Goal: Information Seeking & Learning: Learn about a topic

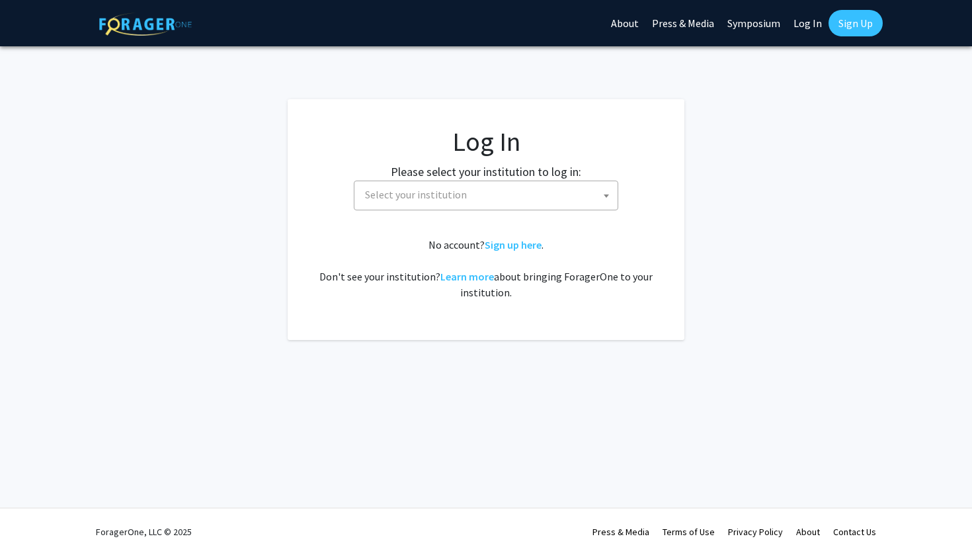
select select
click at [492, 193] on span "Select your institution" at bounding box center [489, 194] width 258 height 27
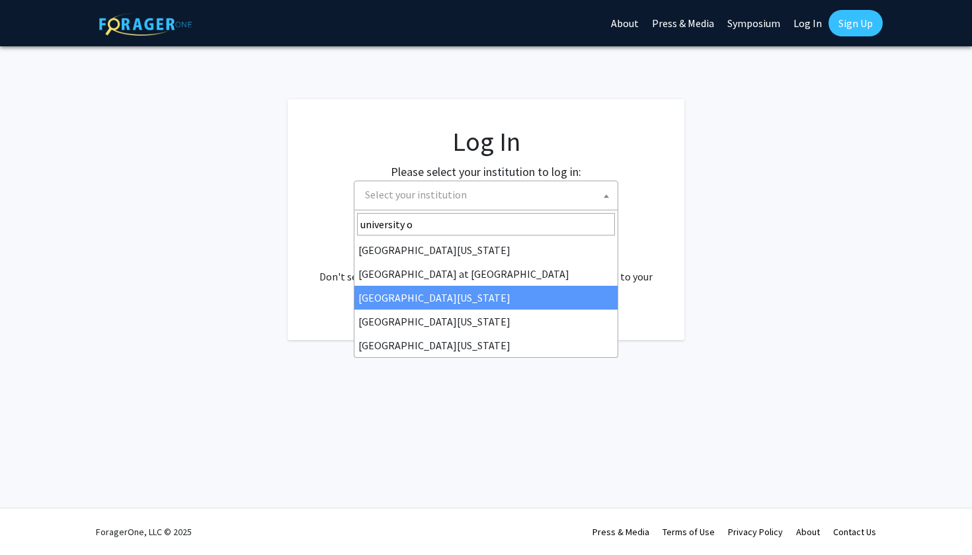
type input "university o"
select select "13"
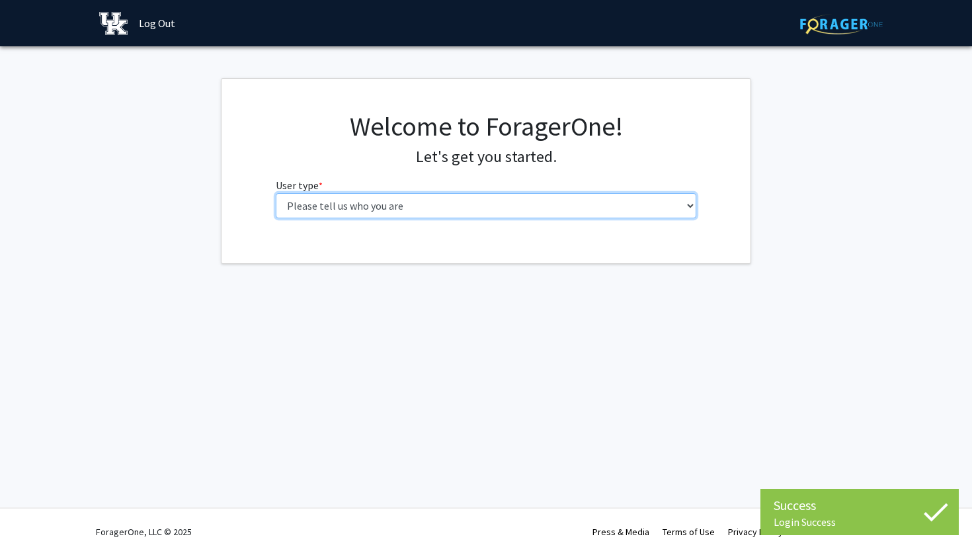
select select "1: undergrad"
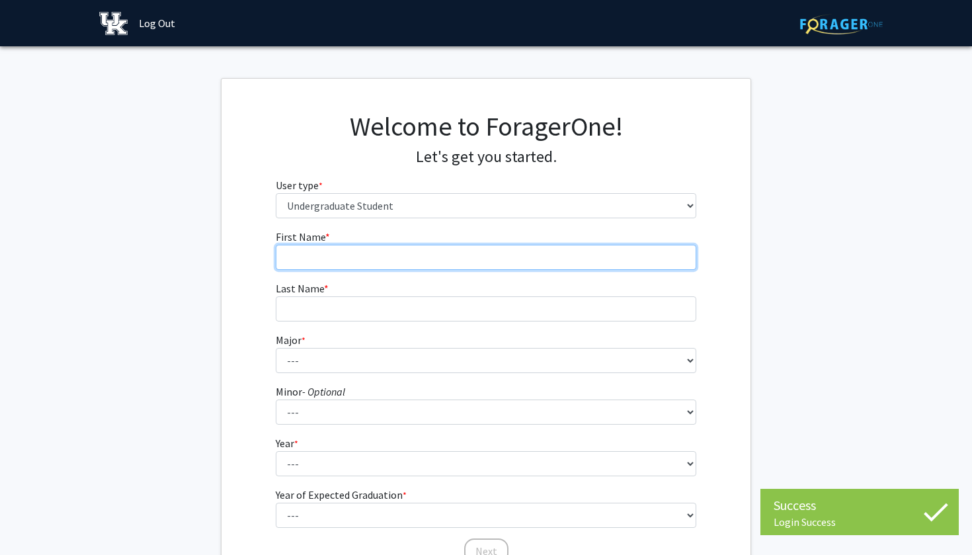
click at [567, 252] on input "First Name * required" at bounding box center [486, 257] width 421 height 25
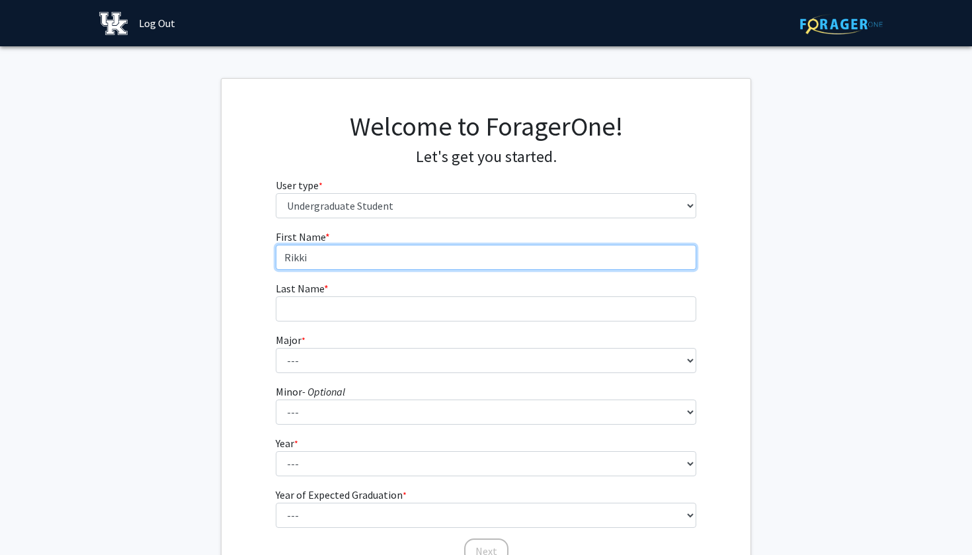
type input "Rikki"
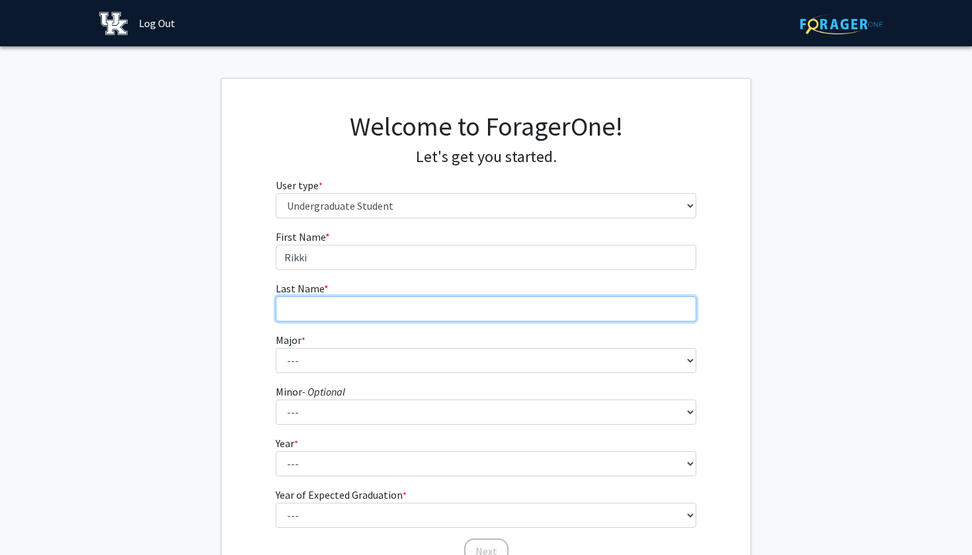
click at [520, 319] on input "Last Name * required" at bounding box center [486, 308] width 421 height 25
type input "[PERSON_NAME]"
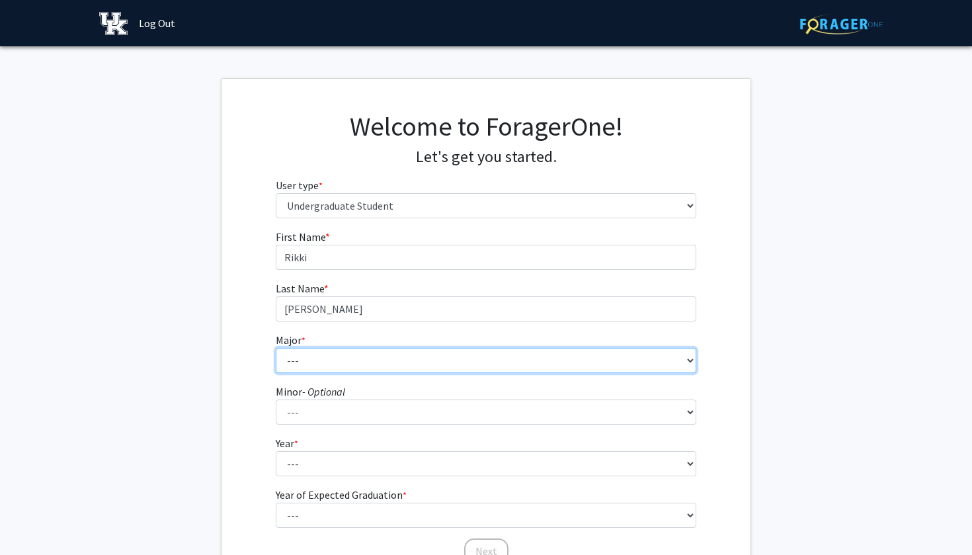
select select "16: 853"
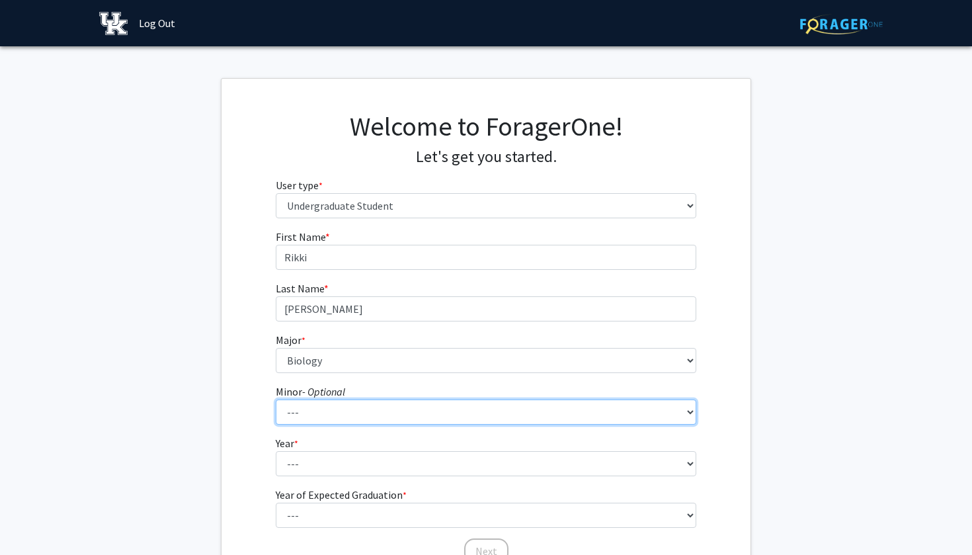
select select "64: 716"
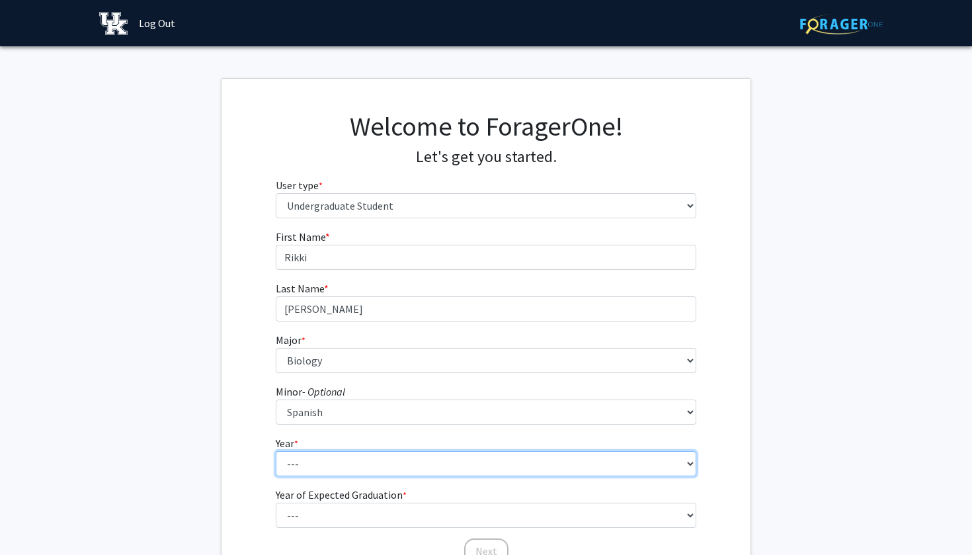
select select "1: first-year"
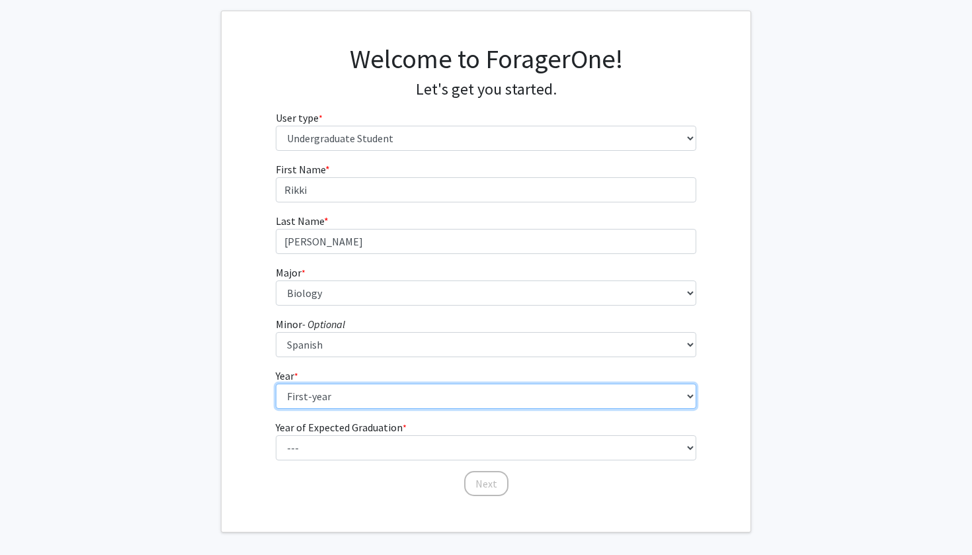
scroll to position [80, 0]
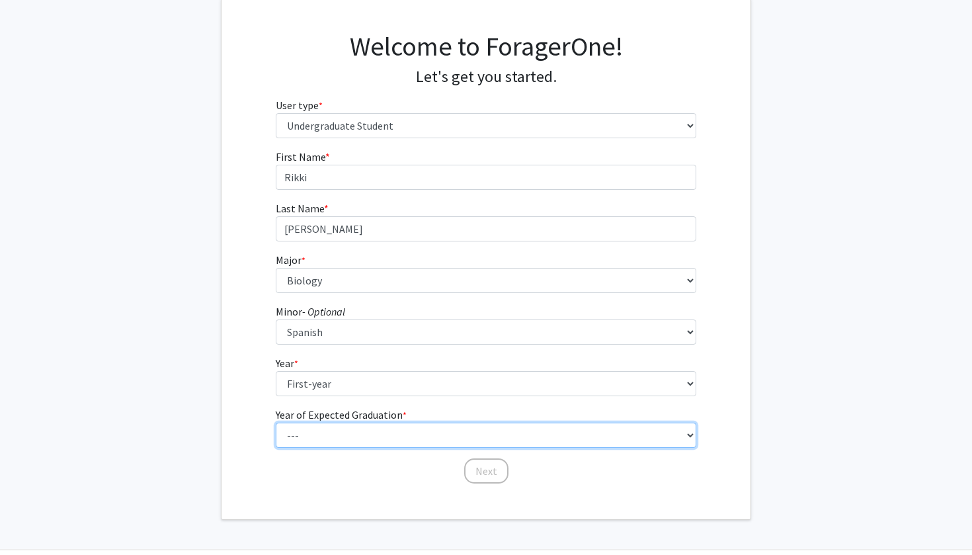
select select "5: 2029"
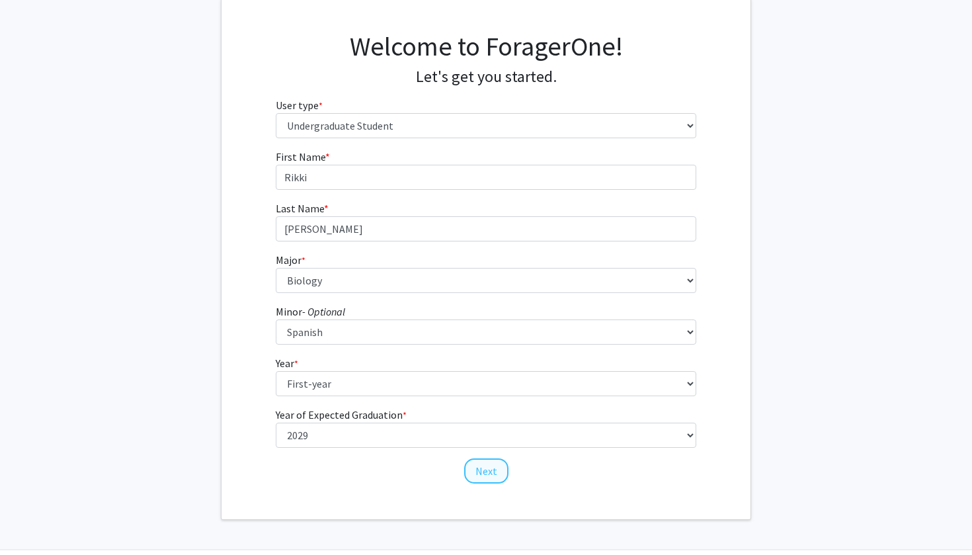
click at [480, 472] on button "Next" at bounding box center [486, 470] width 44 height 25
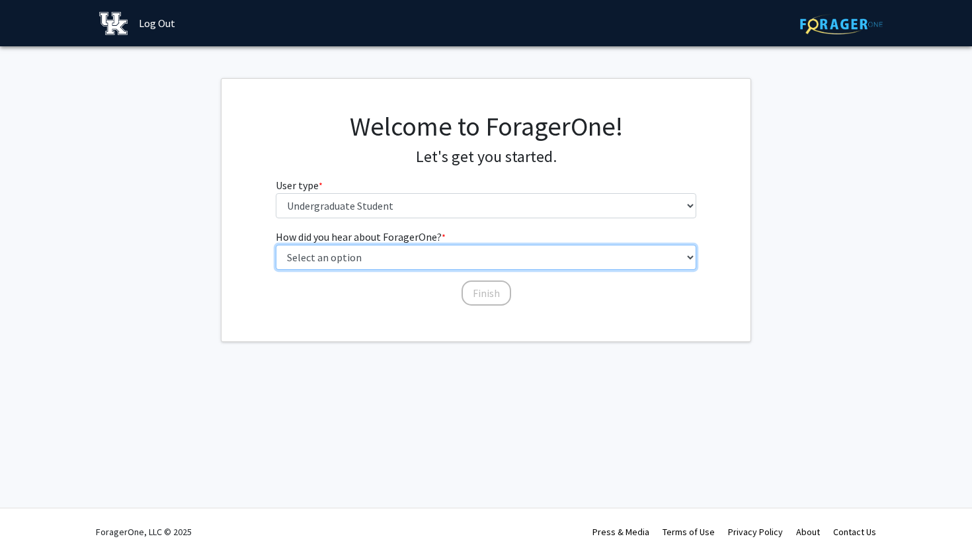
select select "3: university_website"
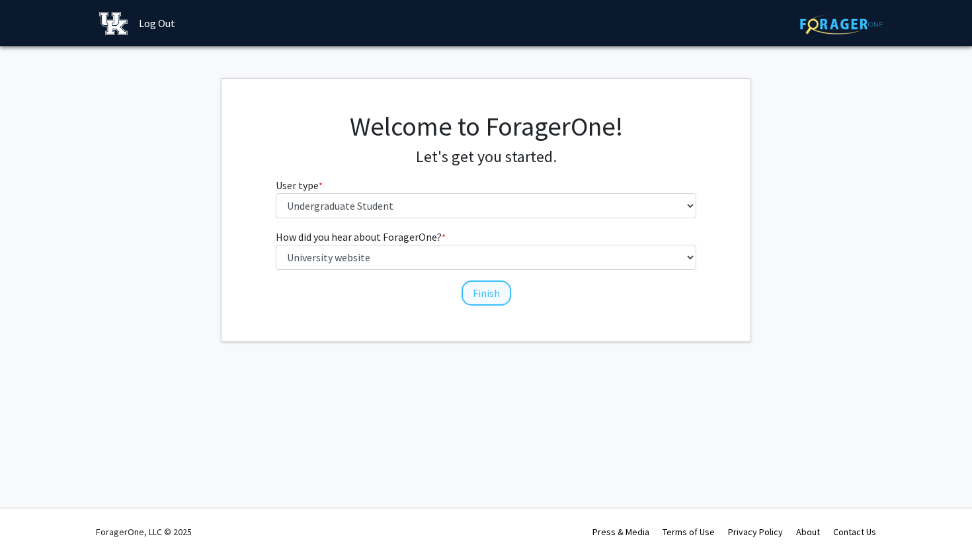
click at [497, 296] on button "Finish" at bounding box center [487, 292] width 50 height 25
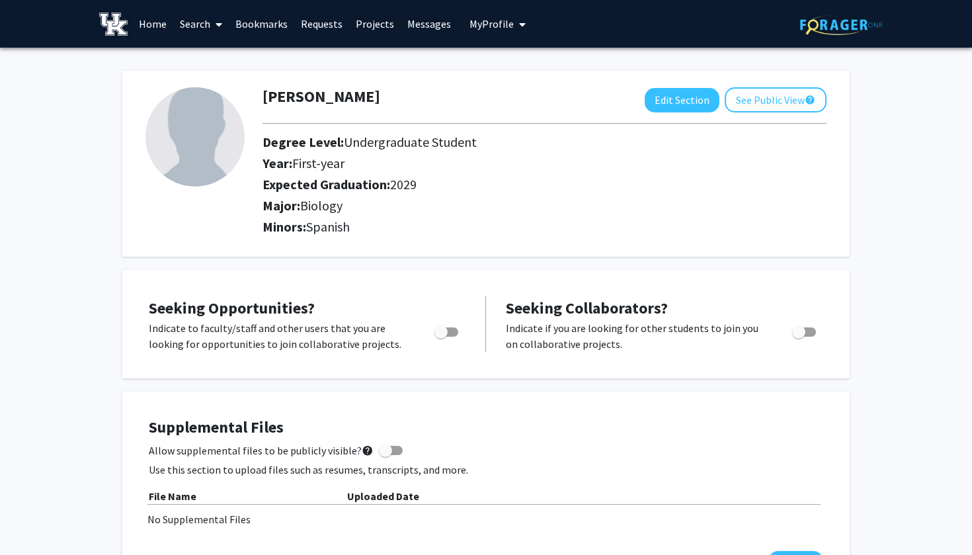
click at [372, 26] on link "Projects" at bounding box center [375, 24] width 52 height 46
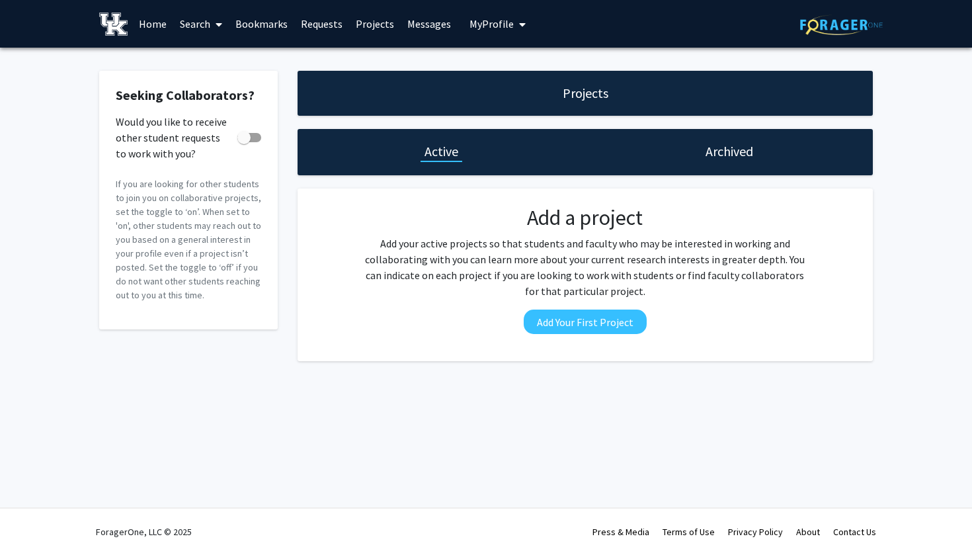
click at [150, 29] on link "Home" at bounding box center [152, 24] width 41 height 46
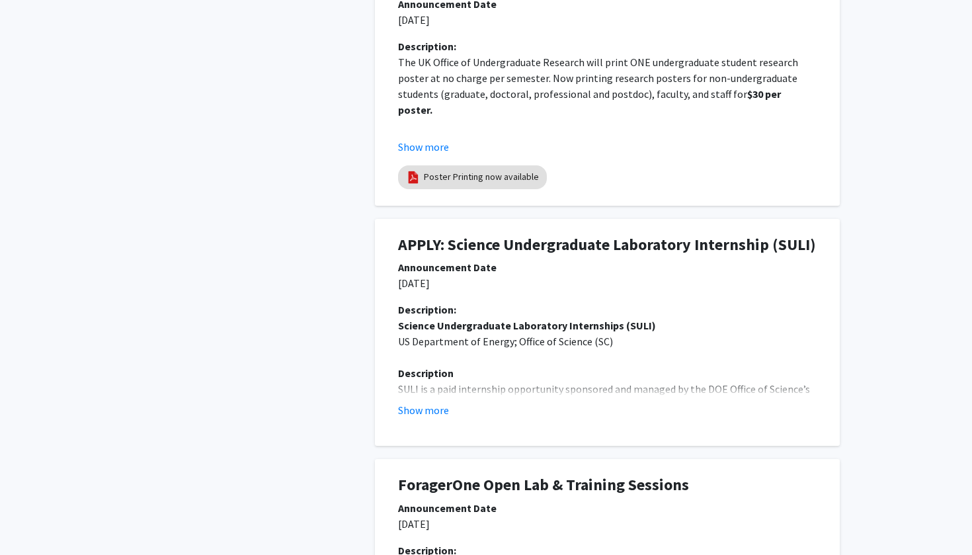
scroll to position [478, 0]
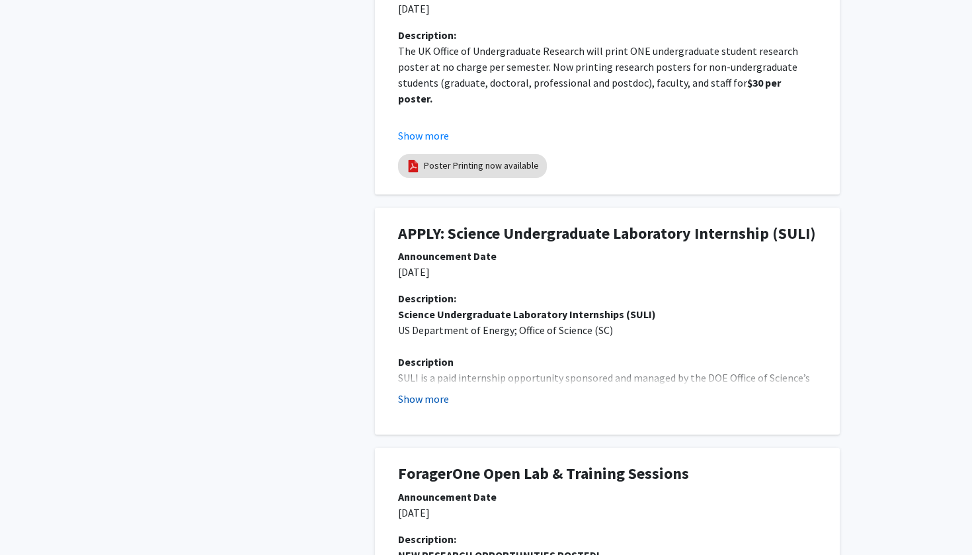
click at [423, 404] on button "Show more" at bounding box center [423, 399] width 51 height 16
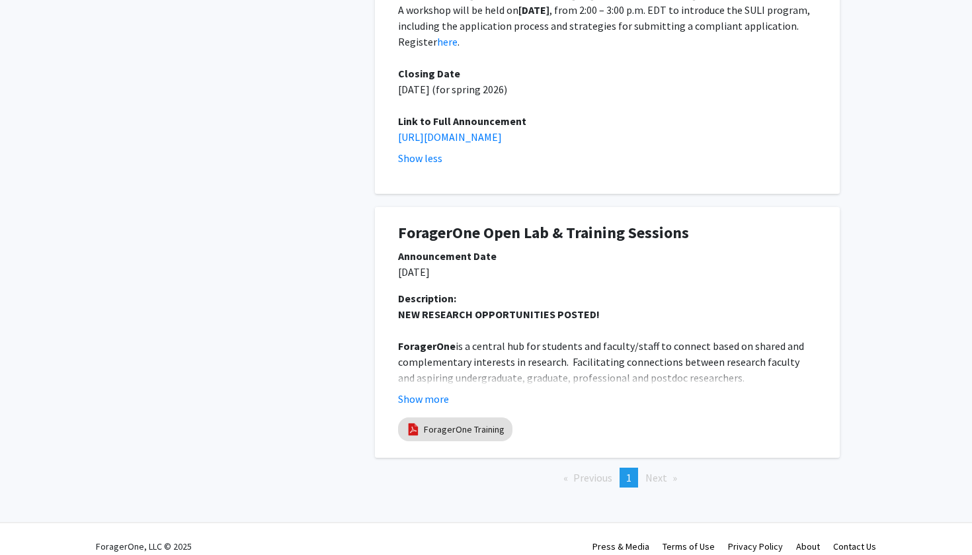
scroll to position [1241, 0]
click at [429, 392] on button "Show more" at bounding box center [423, 400] width 51 height 16
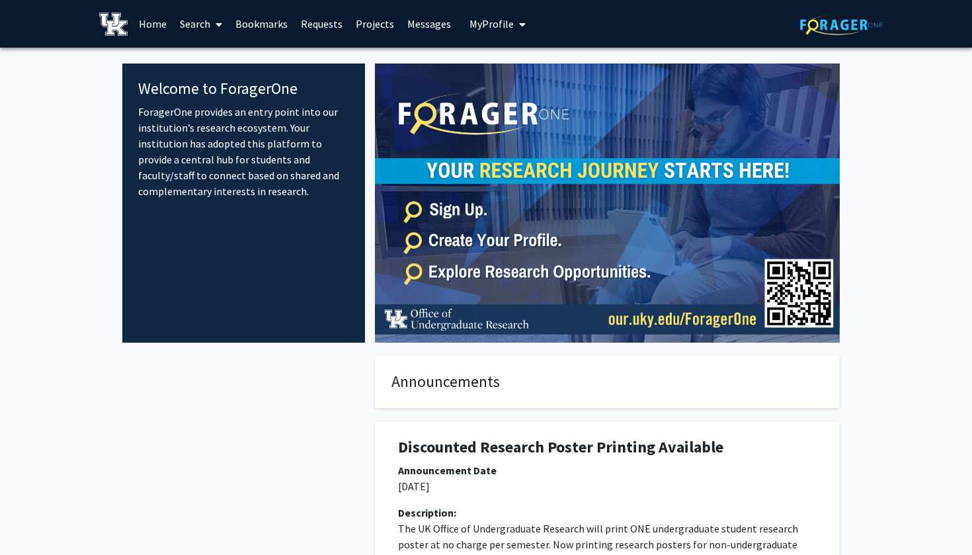
scroll to position [0, 0]
click at [203, 25] on link "Search" at bounding box center [201, 24] width 56 height 46
click at [206, 61] on span "Faculty/Staff" at bounding box center [221, 61] width 97 height 26
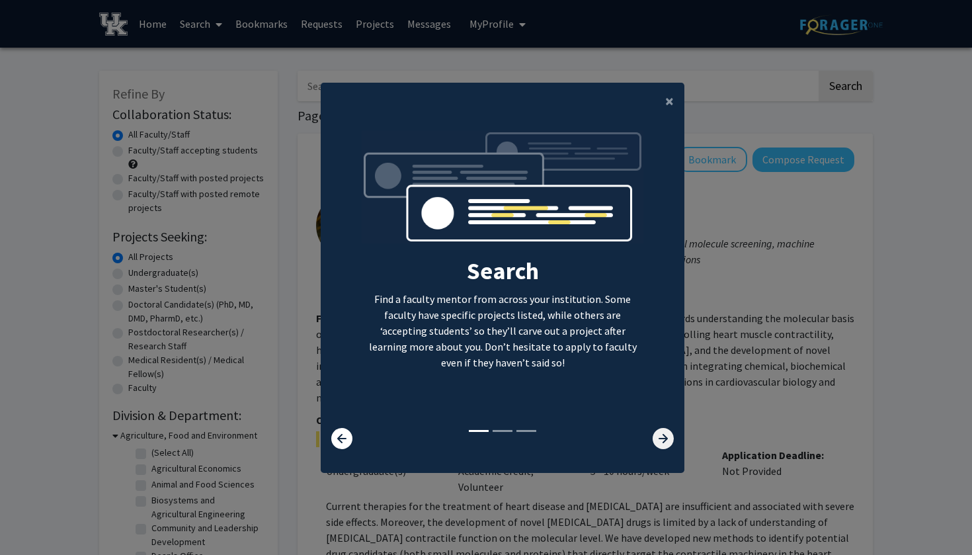
click at [664, 447] on icon at bounding box center [663, 438] width 21 height 21
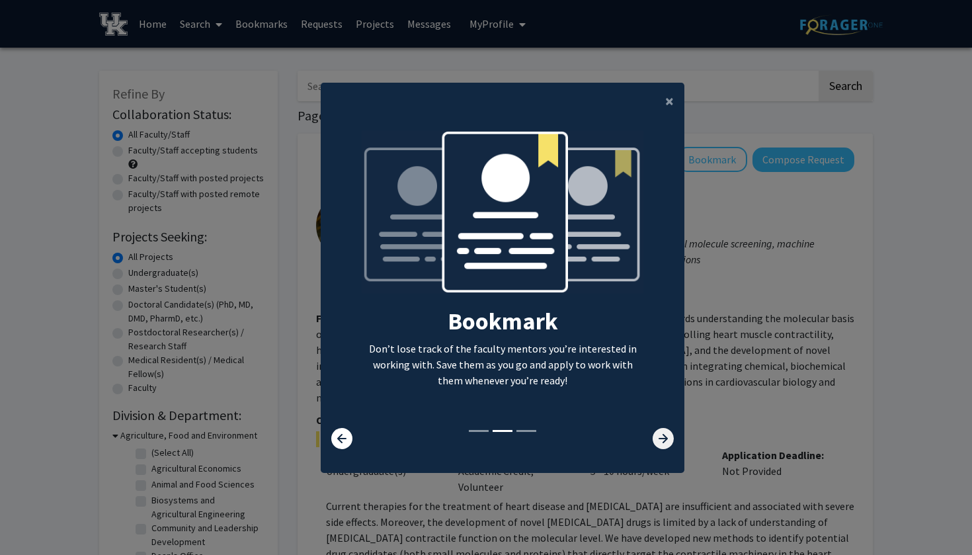
click at [664, 446] on icon at bounding box center [663, 438] width 21 height 21
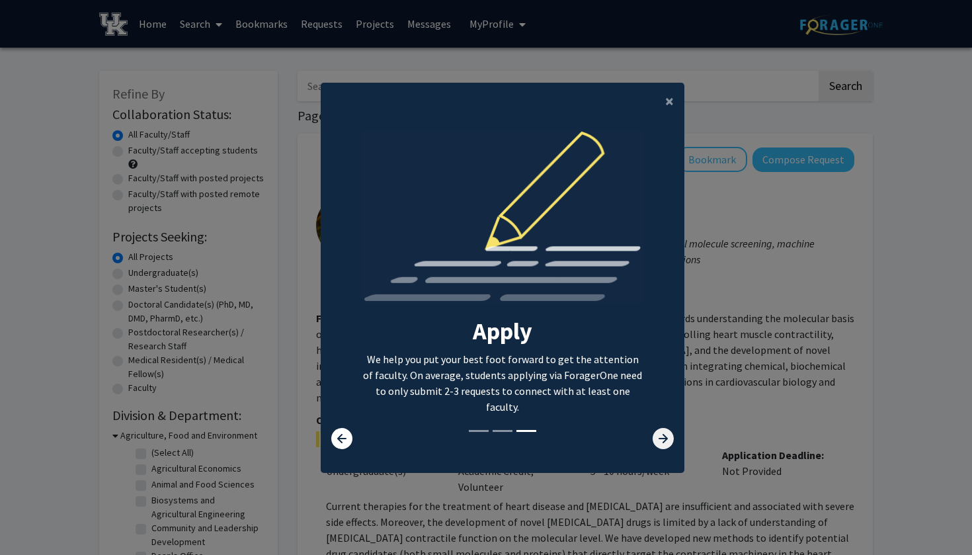
click at [663, 445] on icon at bounding box center [663, 438] width 21 height 21
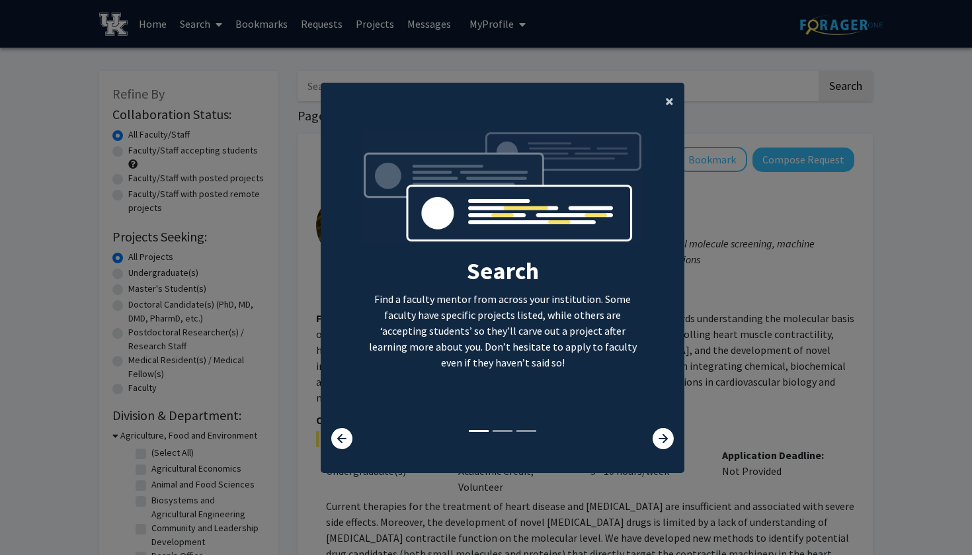
click at [671, 100] on span "×" at bounding box center [669, 101] width 9 height 21
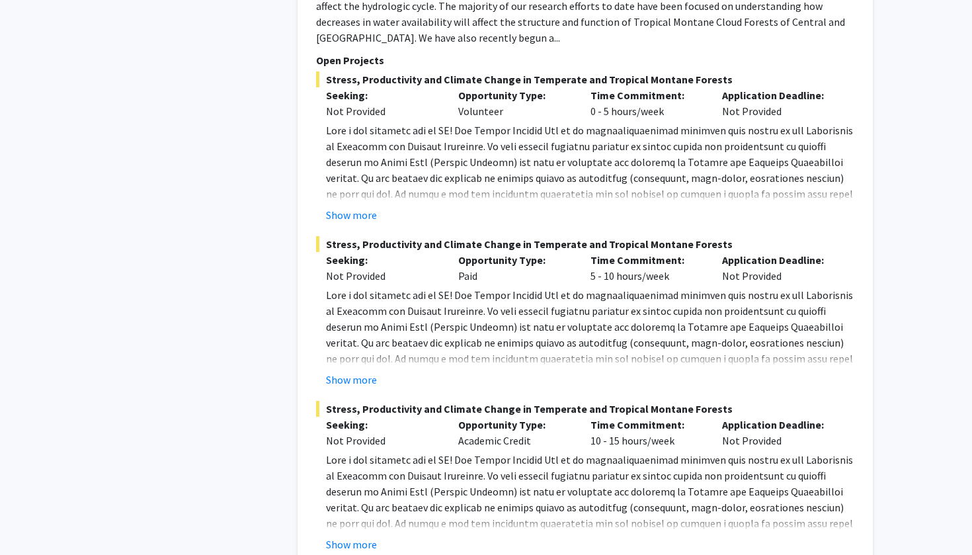
scroll to position [6997, 0]
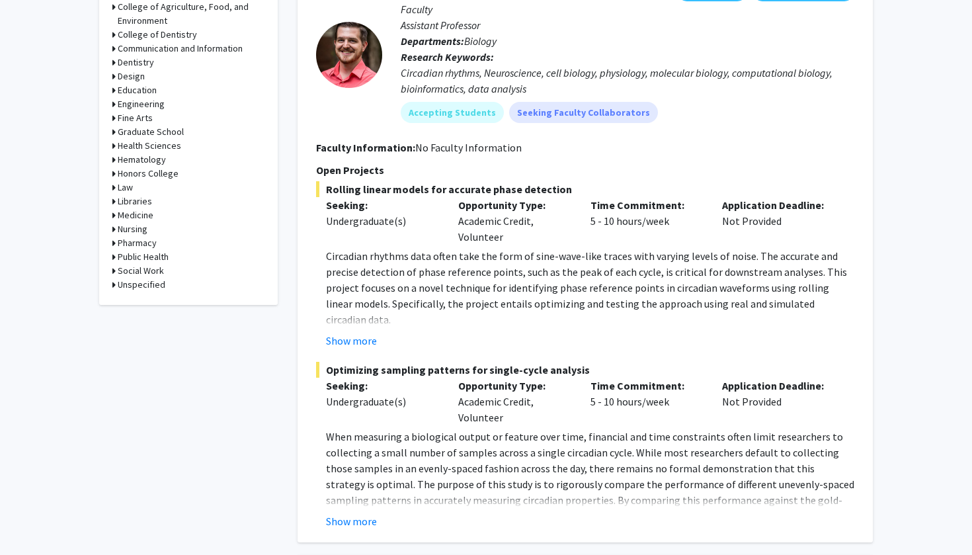
scroll to position [681, 0]
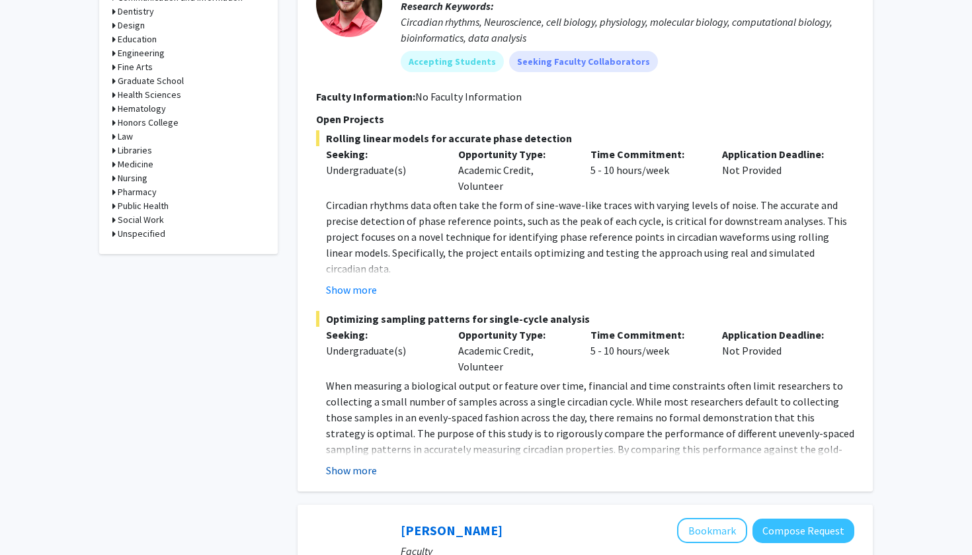
click at [353, 470] on button "Show more" at bounding box center [351, 470] width 51 height 16
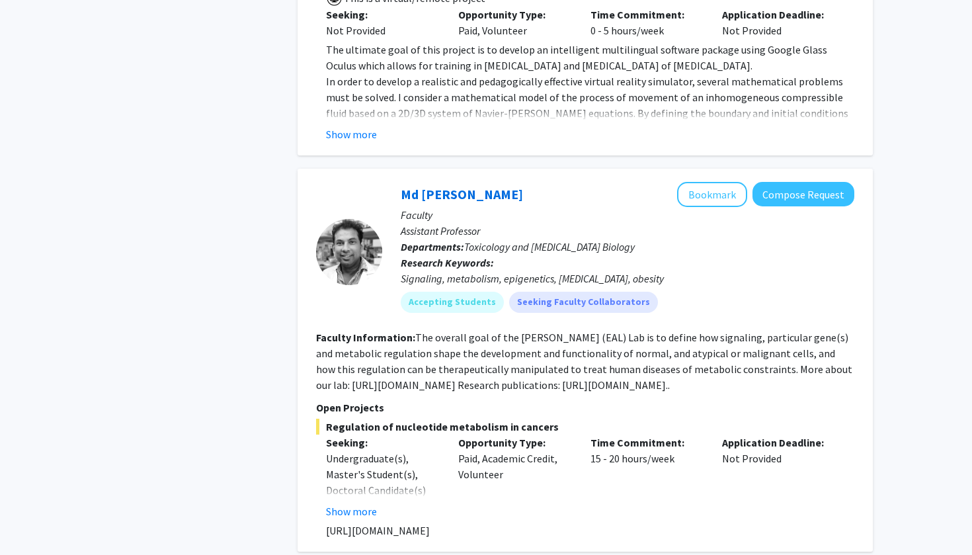
scroll to position [3599, 0]
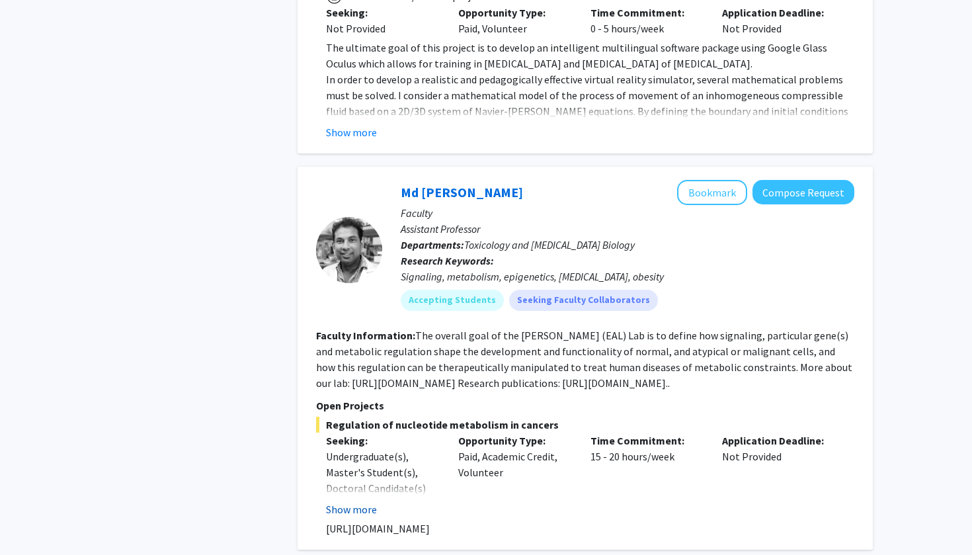
click at [370, 501] on button "Show more" at bounding box center [351, 509] width 51 height 16
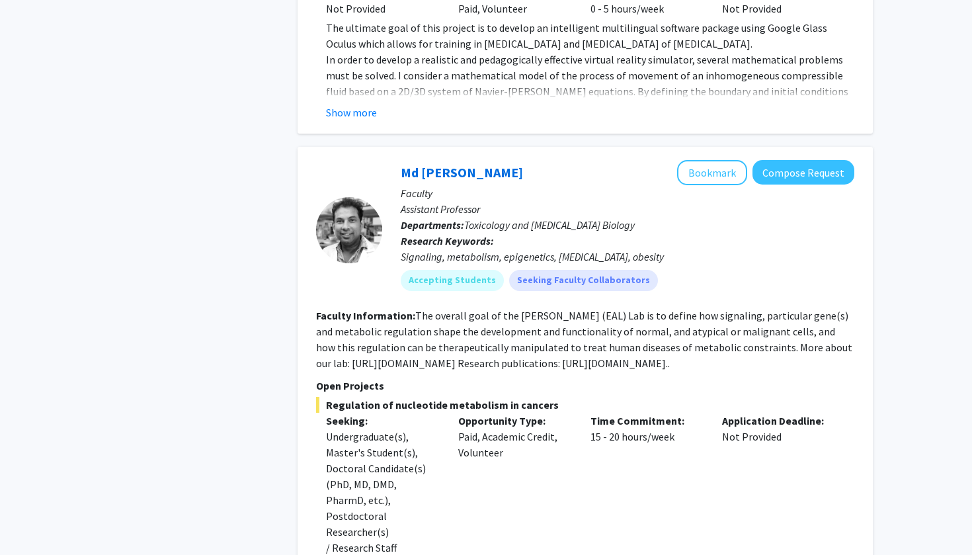
scroll to position [3615, 0]
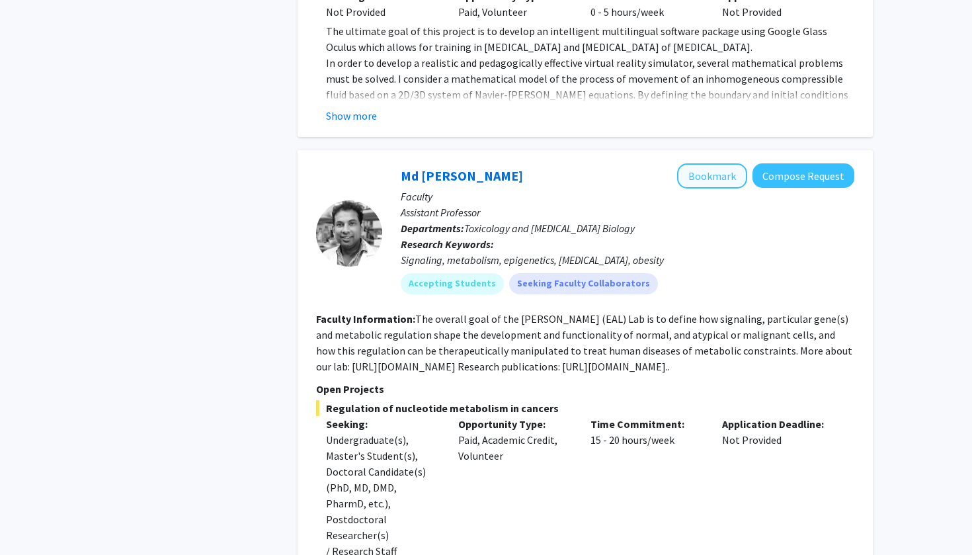
click at [703, 163] on button "Bookmark" at bounding box center [712, 175] width 70 height 25
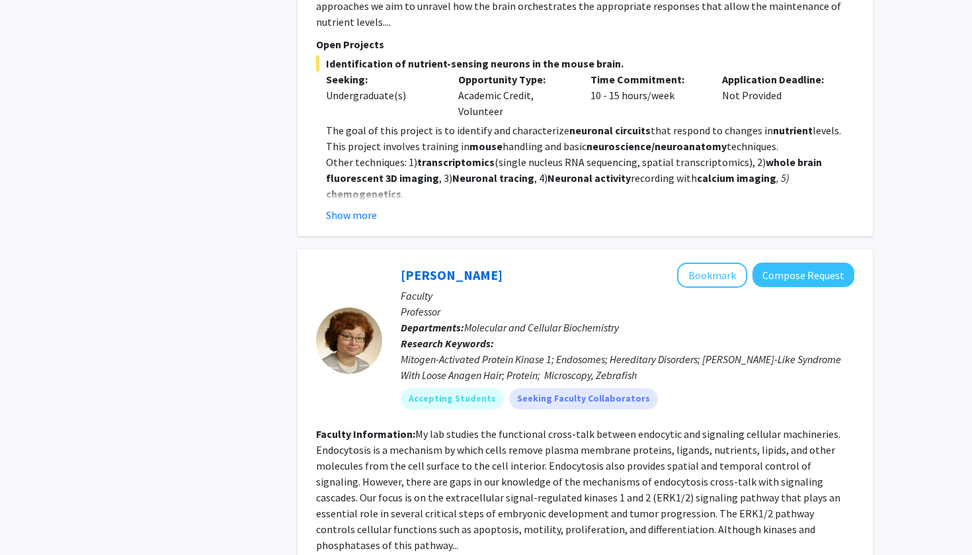
scroll to position [5016, 0]
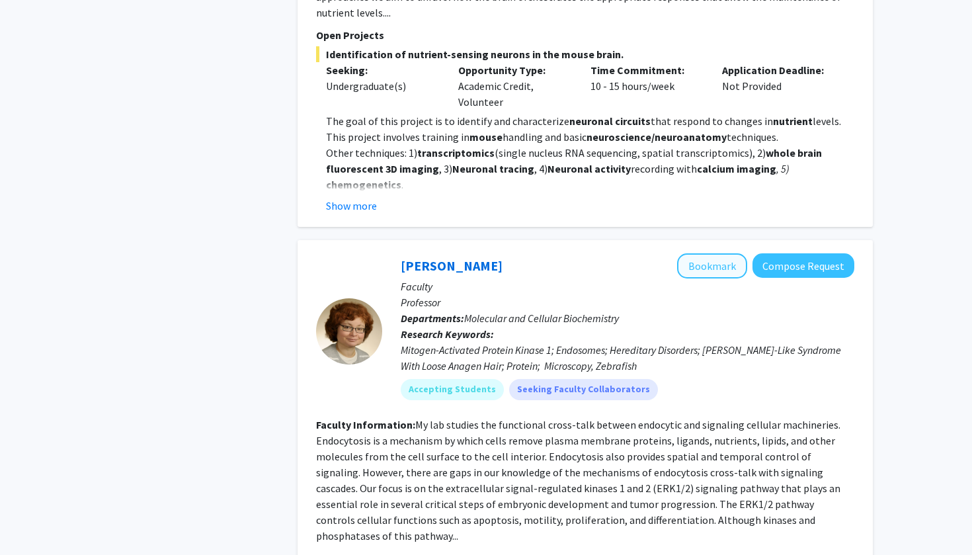
click at [700, 253] on button "Bookmark" at bounding box center [712, 265] width 70 height 25
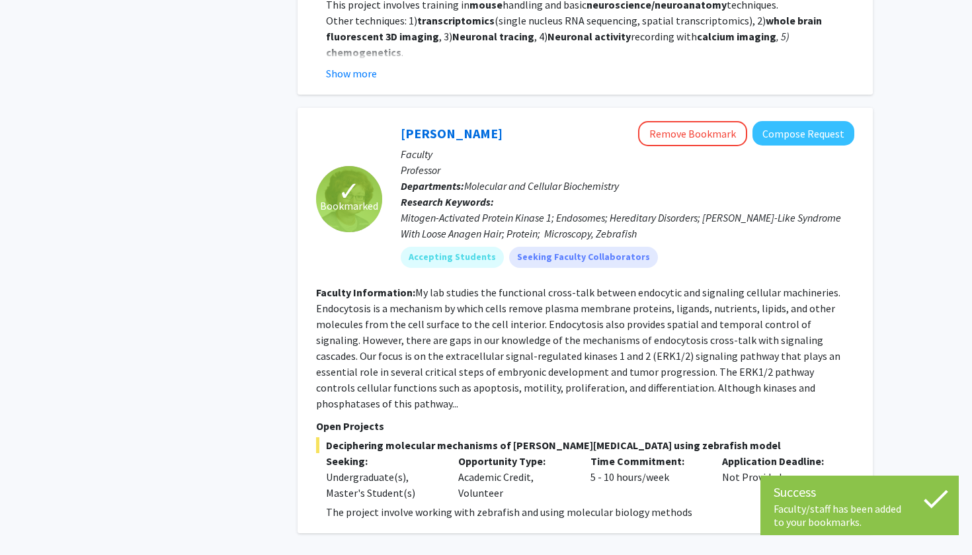
scroll to position [5147, 0]
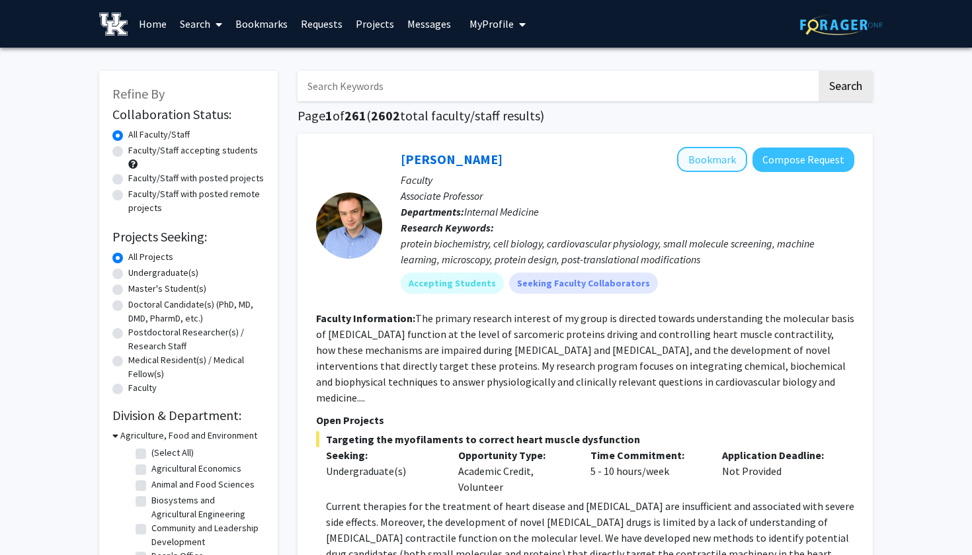
click at [698, 165] on button "Bookmark" at bounding box center [712, 159] width 70 height 25
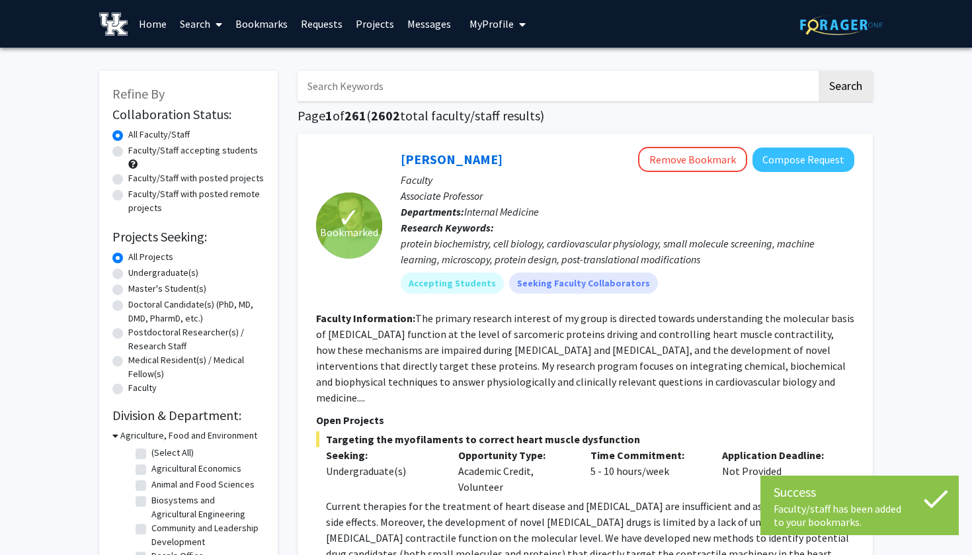
click at [174, 276] on label "Undergraduate(s)" at bounding box center [163, 273] width 70 height 14
click at [137, 275] on input "Undergraduate(s)" at bounding box center [132, 270] width 9 height 9
radio input "true"
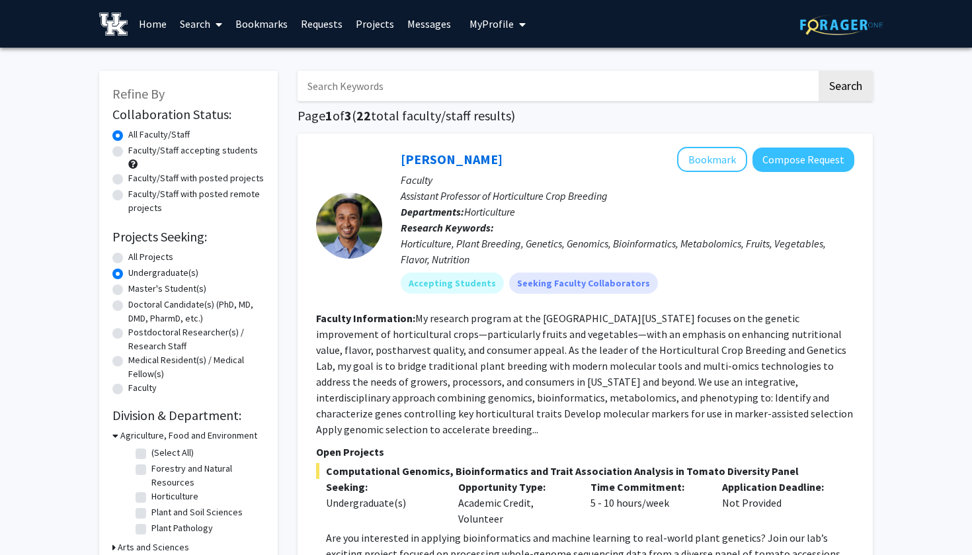
click at [142, 261] on label "All Projects" at bounding box center [150, 257] width 45 height 14
click at [137, 259] on input "All Projects" at bounding box center [132, 254] width 9 height 9
radio input "true"
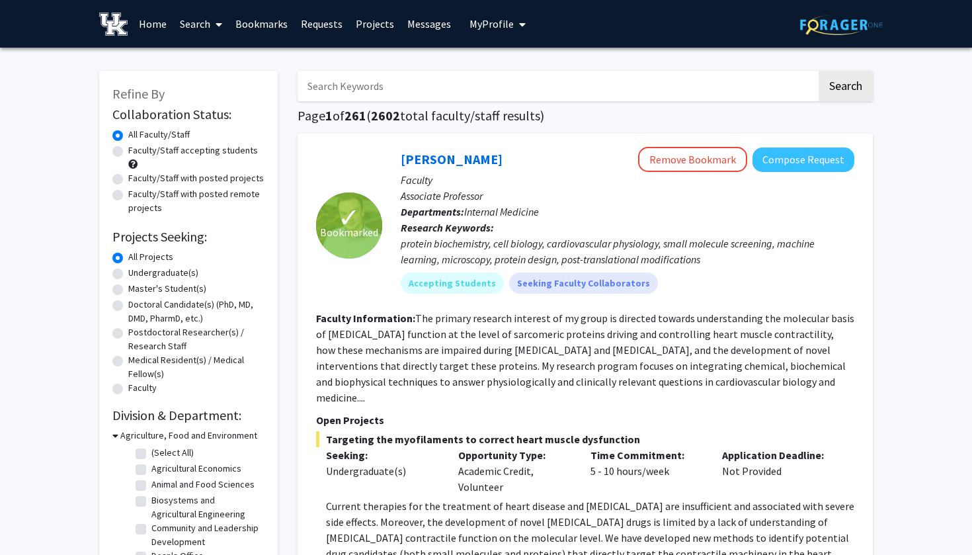
click at [139, 277] on label "Undergraduate(s)" at bounding box center [163, 273] width 70 height 14
click at [137, 275] on input "Undergraduate(s)" at bounding box center [132, 270] width 9 height 9
radio input "true"
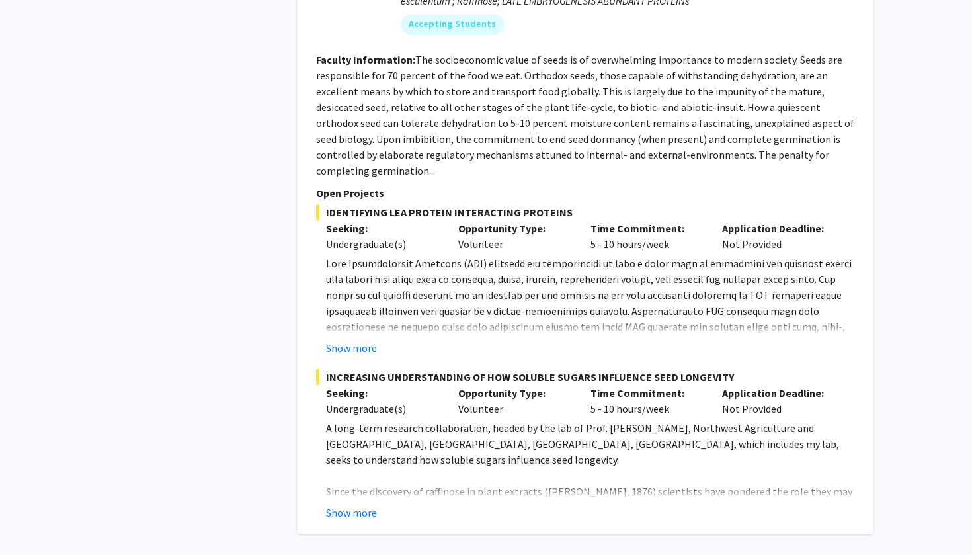
scroll to position [6322, 0]
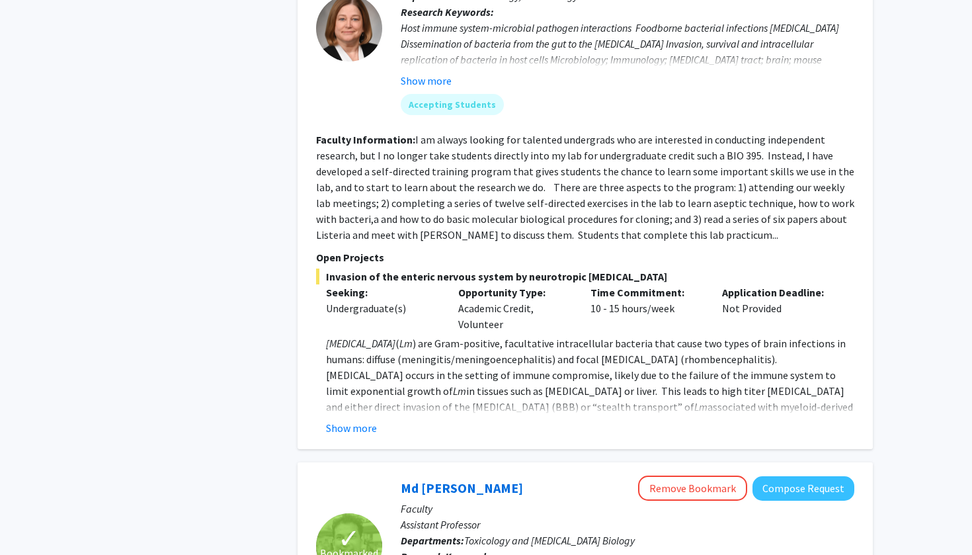
scroll to position [2199, 0]
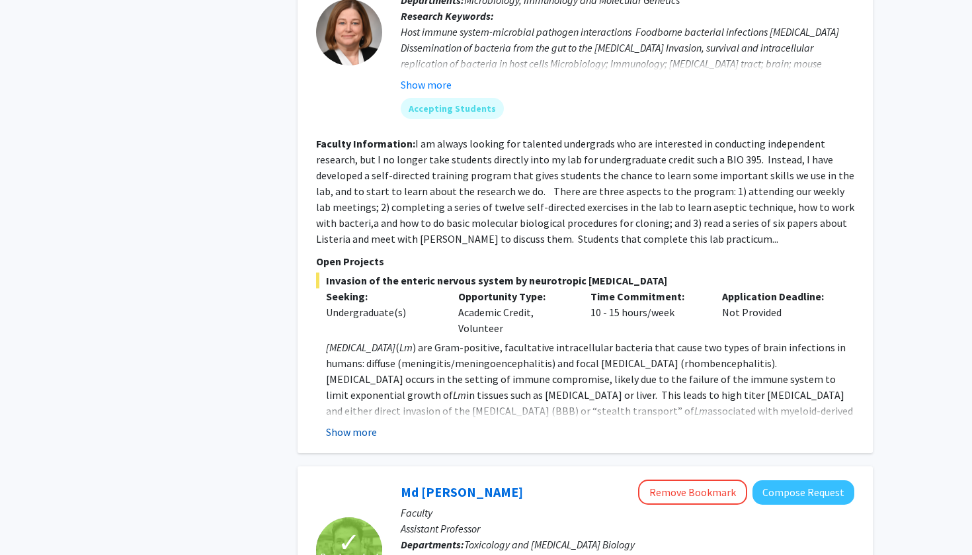
click at [361, 424] on button "Show more" at bounding box center [351, 432] width 51 height 16
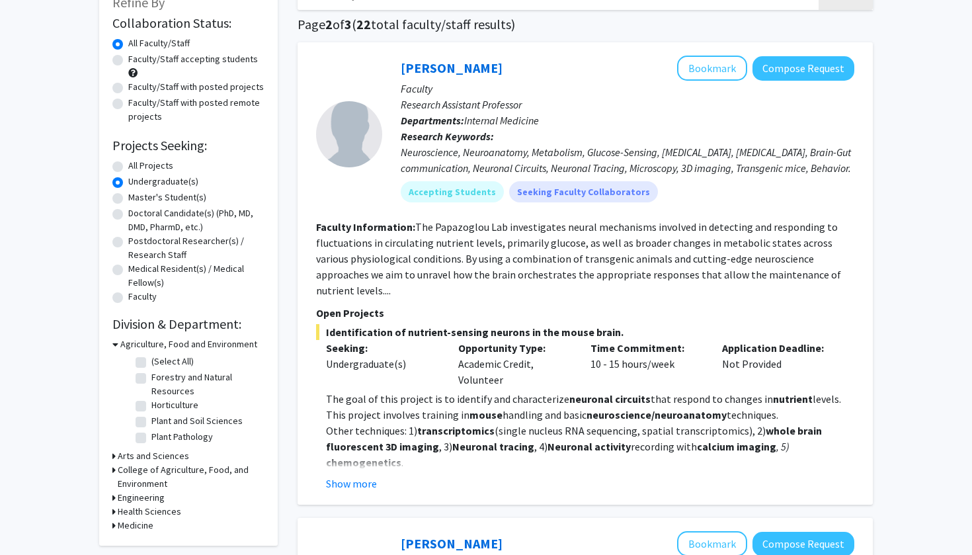
scroll to position [93, 0]
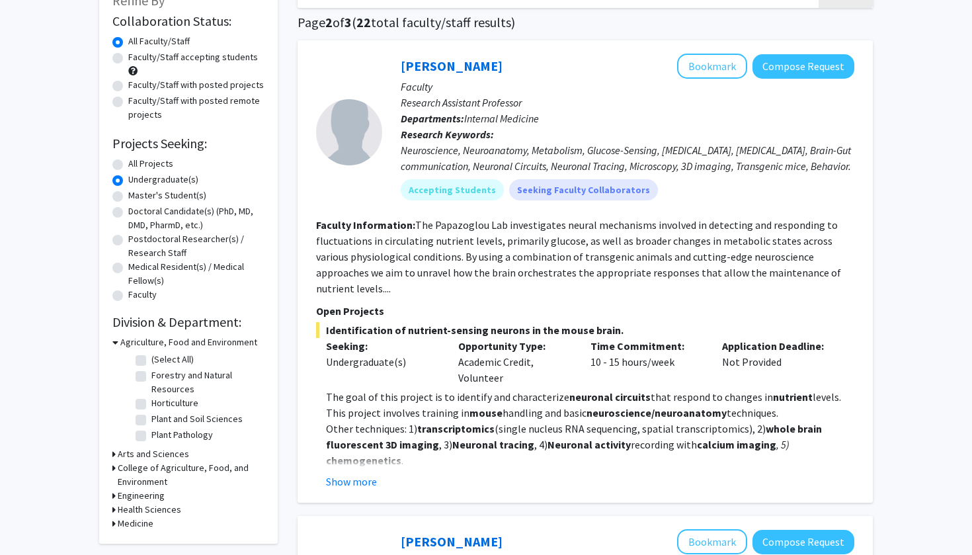
click at [126, 455] on h3 "Arts and Sciences" at bounding box center [153, 454] width 71 height 14
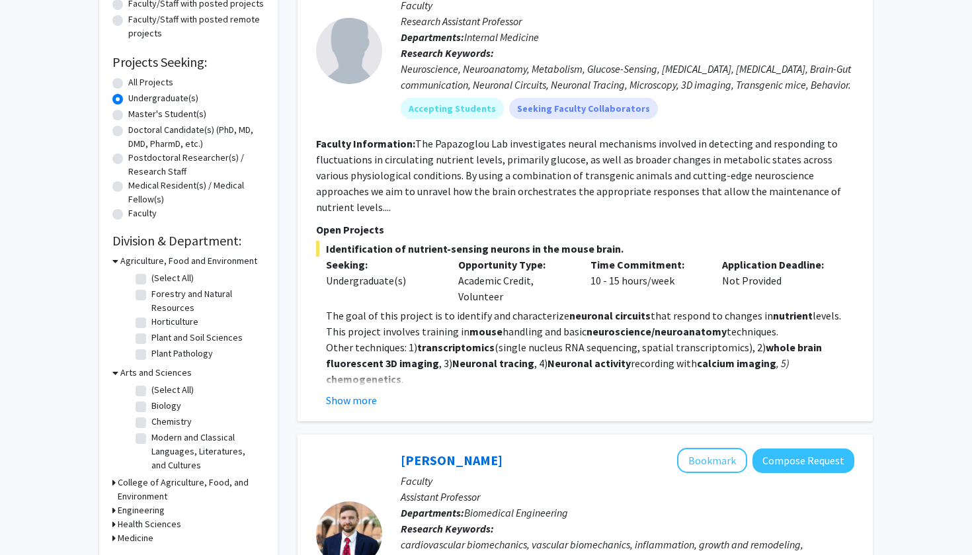
scroll to position [175, 0]
click at [151, 406] on label "Biology" at bounding box center [166, 405] width 30 height 14
click at [151, 406] on input "Biology" at bounding box center [155, 402] width 9 height 9
checkbox input "true"
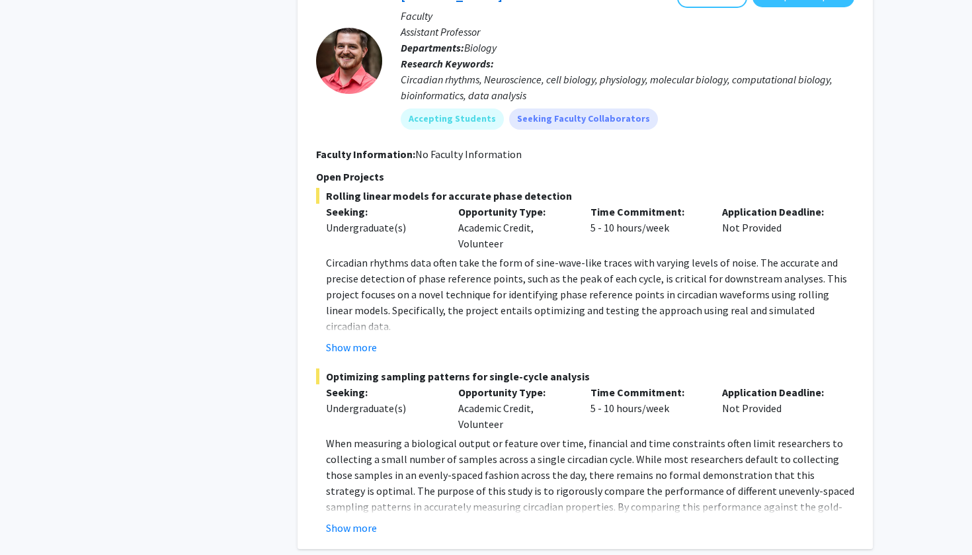
scroll to position [1217, 0]
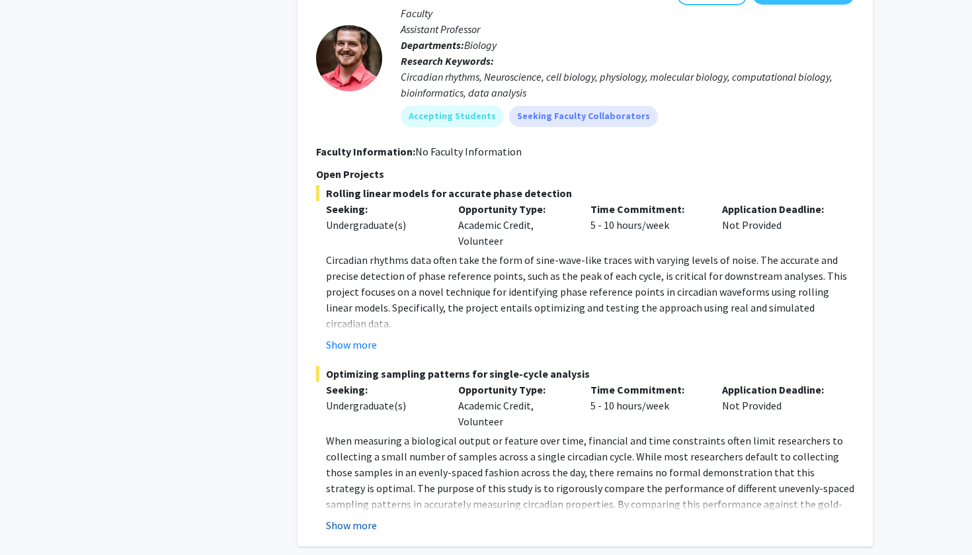
click at [366, 529] on button "Show more" at bounding box center [351, 525] width 51 height 16
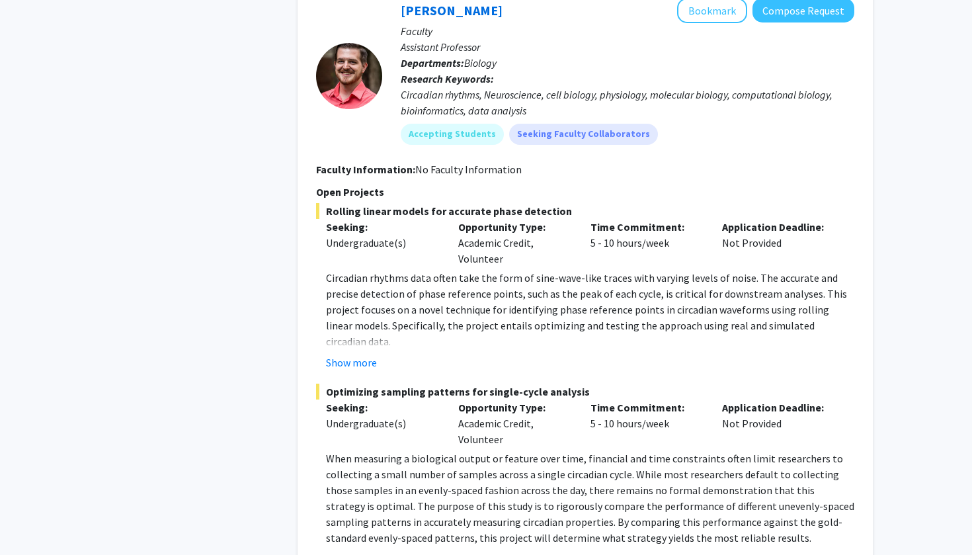
scroll to position [1197, 0]
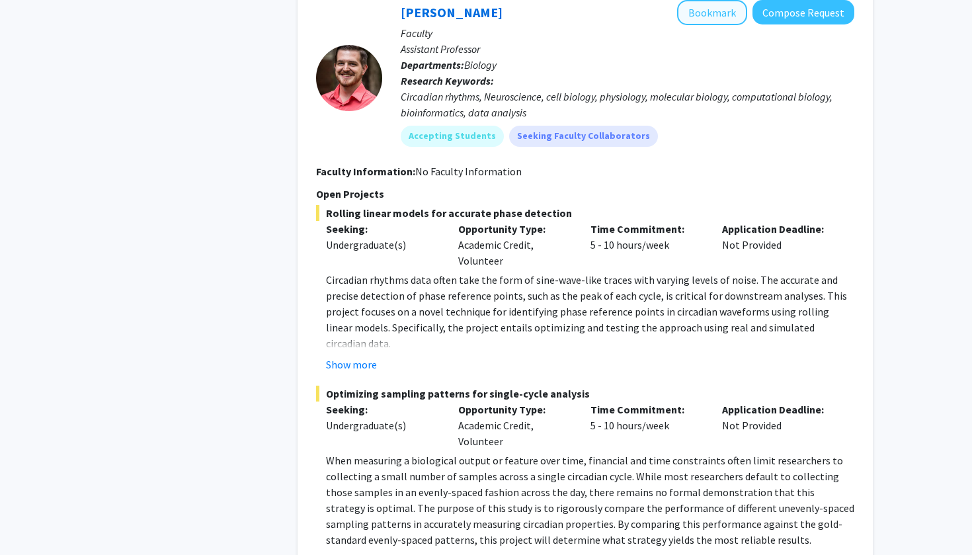
click at [709, 13] on button "Bookmark" at bounding box center [712, 12] width 70 height 25
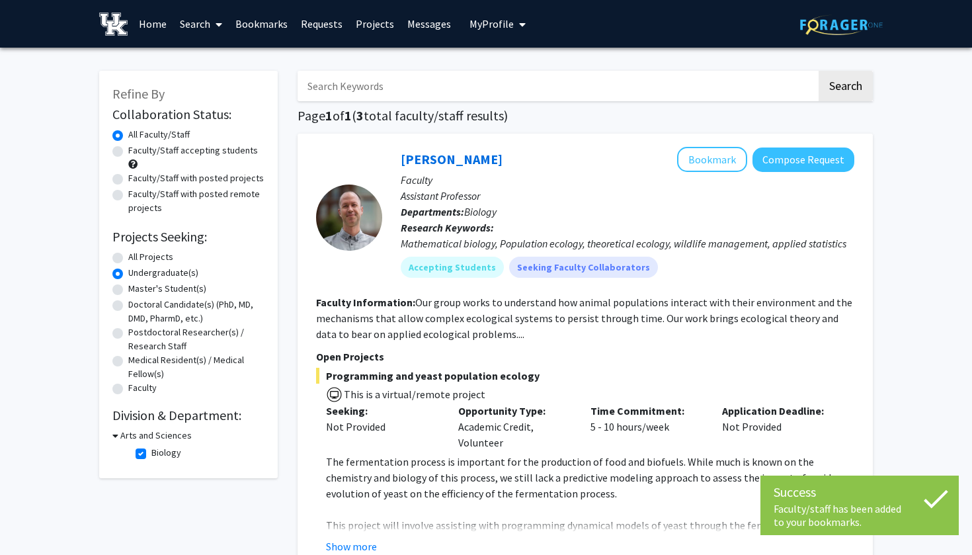
scroll to position [0, 0]
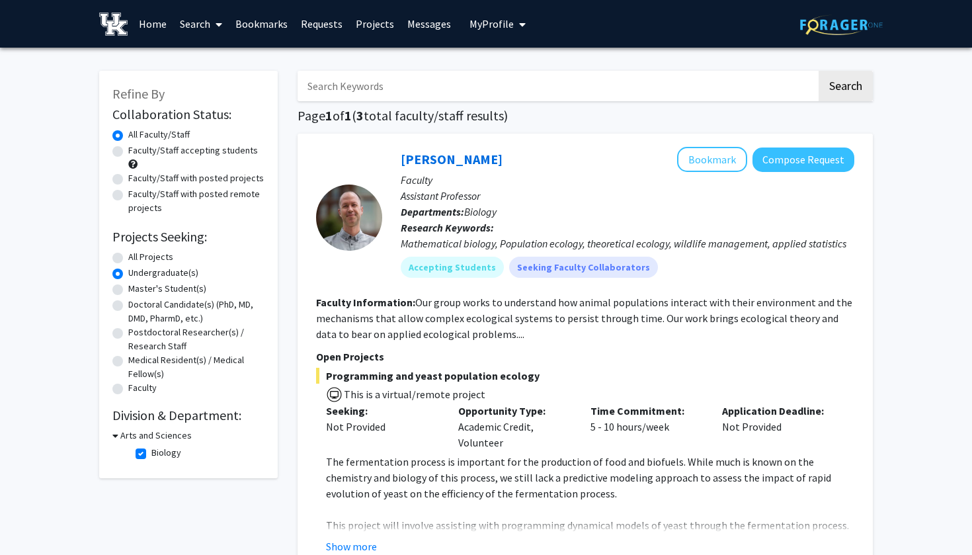
click at [128, 152] on label "Faculty/Staff accepting students" at bounding box center [193, 151] width 130 height 14
click at [128, 152] on input "Faculty/Staff accepting students" at bounding box center [132, 148] width 9 height 9
radio input "true"
click at [151, 454] on label "Biology" at bounding box center [166, 453] width 30 height 14
click at [151, 454] on input "Biology" at bounding box center [155, 450] width 9 height 9
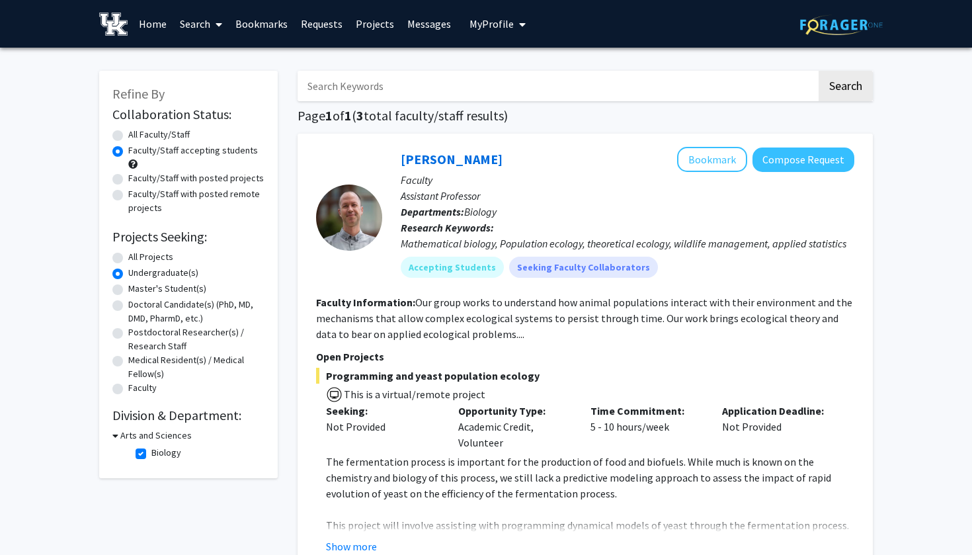
checkbox input "false"
